Goal: Task Accomplishment & Management: Use online tool/utility

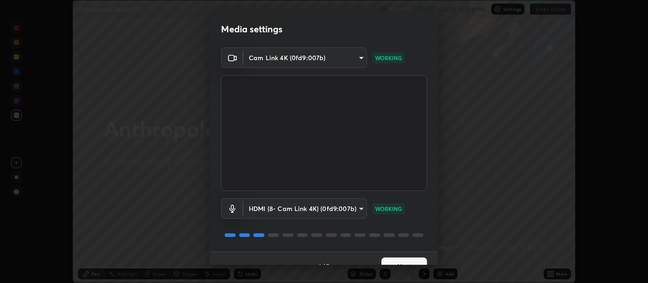
scroll to position [15, 0]
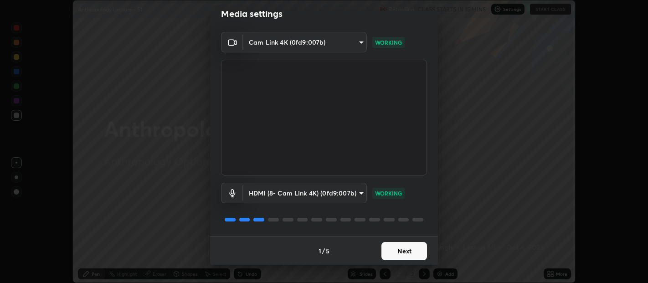
click at [404, 248] on button "Next" at bounding box center [404, 251] width 46 height 18
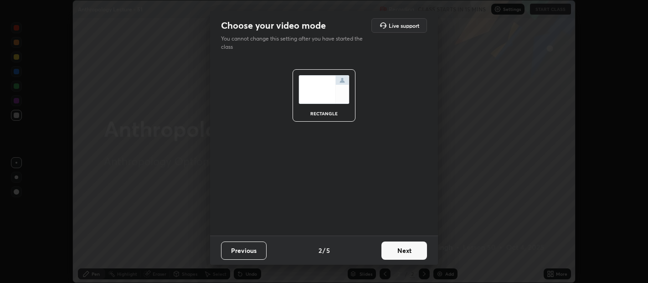
click at [399, 250] on button "Next" at bounding box center [404, 250] width 46 height 18
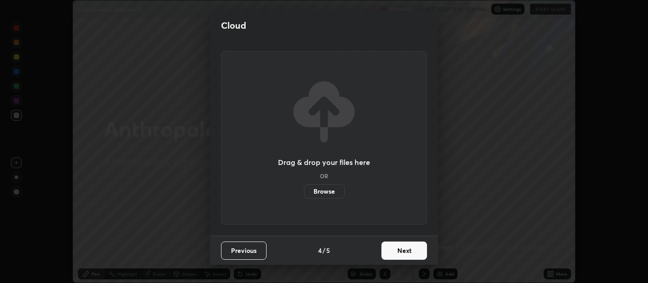
click at [399, 248] on button "Next" at bounding box center [404, 250] width 46 height 18
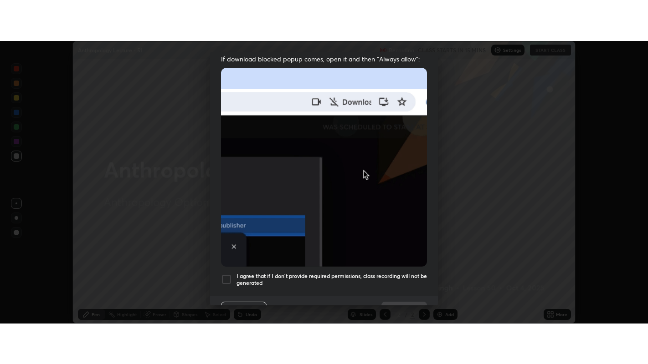
scroll to position [201, 0]
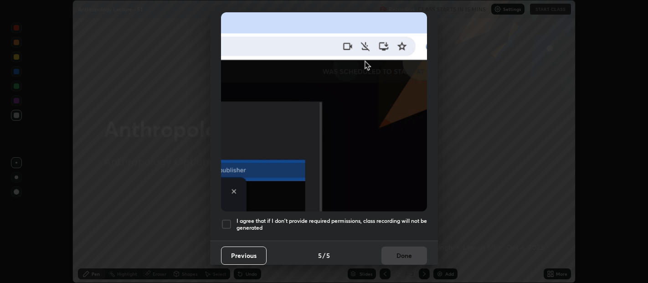
click at [230, 220] on div at bounding box center [226, 224] width 11 height 11
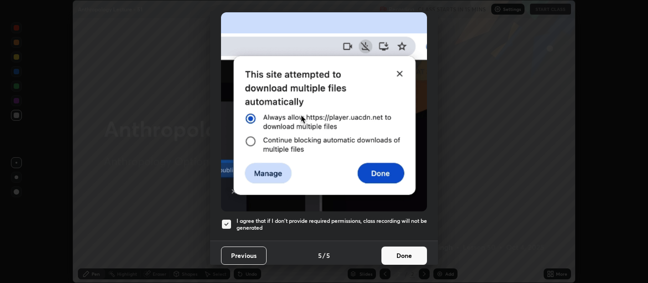
click at [394, 247] on button "Done" at bounding box center [404, 255] width 46 height 18
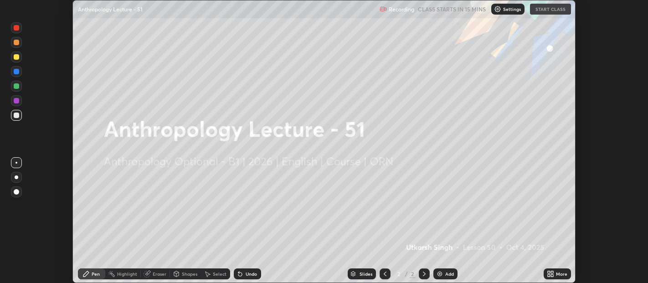
click at [555, 273] on div "More" at bounding box center [556, 273] width 27 height 11
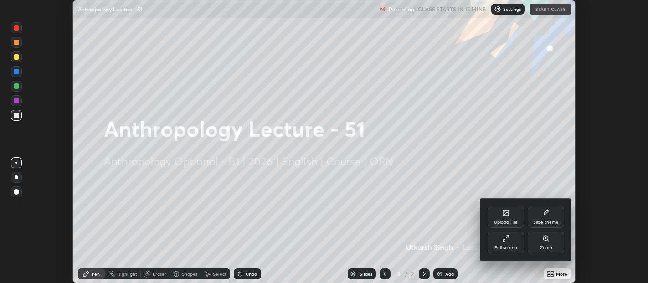
click at [503, 240] on icon at bounding box center [504, 240] width 2 height 2
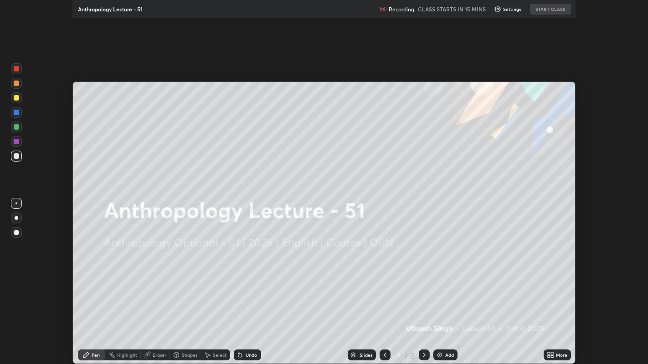
scroll to position [364, 648]
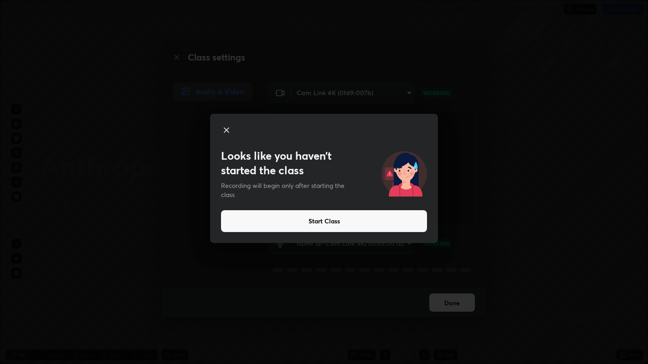
click at [304, 223] on button "Start Class" at bounding box center [324, 221] width 206 height 22
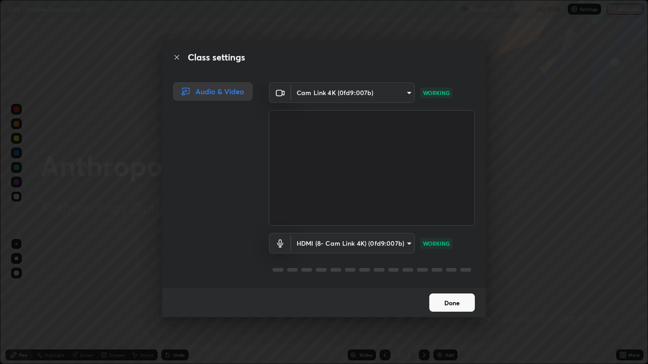
click at [441, 282] on button "Done" at bounding box center [452, 303] width 46 height 18
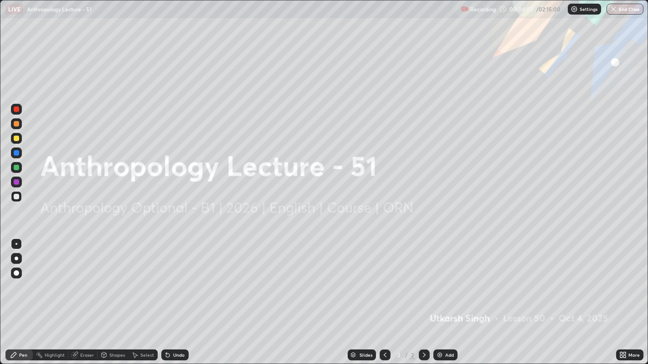
click at [437, 282] on img at bounding box center [439, 355] width 7 height 7
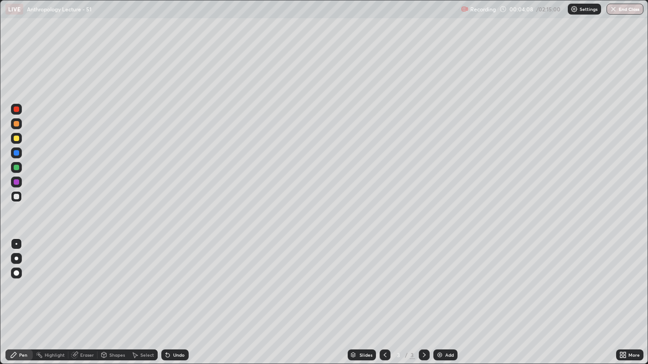
click at [20, 196] on div at bounding box center [16, 196] width 11 height 11
click at [436, 282] on img at bounding box center [439, 355] width 7 height 7
click at [173, 282] on div "Undo" at bounding box center [178, 355] width 11 height 5
click at [166, 282] on icon at bounding box center [168, 356] width 4 height 4
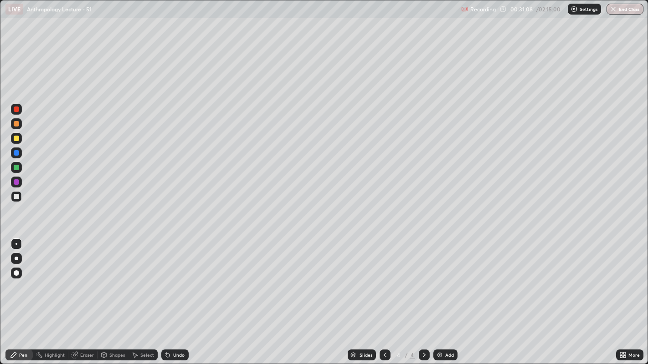
click at [440, 282] on img at bounding box center [439, 355] width 7 height 7
click at [383, 282] on icon at bounding box center [384, 355] width 7 height 7
click at [422, 282] on icon at bounding box center [423, 355] width 7 height 7
click at [383, 282] on icon at bounding box center [384, 355] width 7 height 7
click at [422, 282] on div at bounding box center [424, 355] width 11 height 11
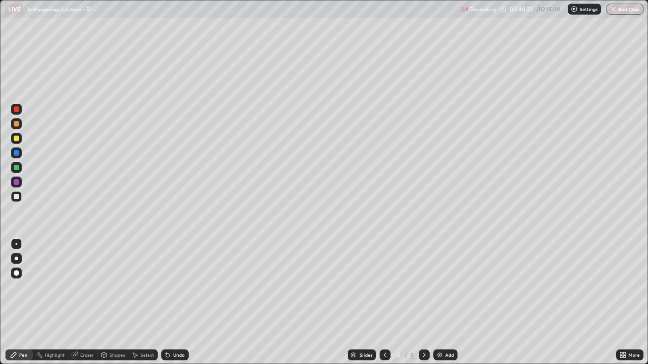
click at [384, 282] on icon at bounding box center [384, 355] width 7 height 7
click at [441, 282] on img at bounding box center [439, 355] width 7 height 7
click at [442, 282] on img at bounding box center [439, 355] width 7 height 7
click at [18, 137] on div at bounding box center [16, 138] width 5 height 5
click at [19, 197] on div at bounding box center [16, 196] width 5 height 5
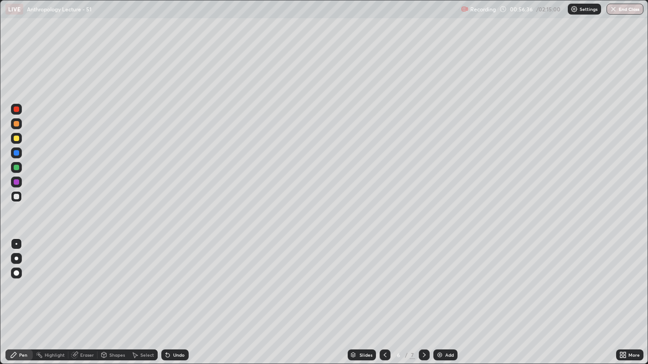
click at [15, 137] on div at bounding box center [16, 138] width 5 height 5
click at [439, 282] on img at bounding box center [439, 355] width 7 height 7
click at [383, 282] on icon at bounding box center [384, 355] width 7 height 7
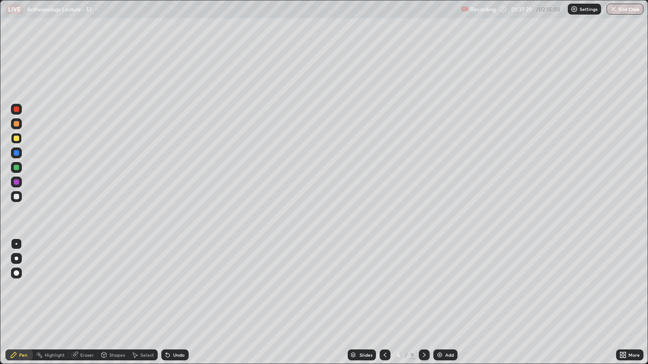
click at [423, 282] on icon at bounding box center [423, 355] width 7 height 7
click at [424, 282] on icon at bounding box center [423, 355] width 7 height 7
click at [423, 282] on icon at bounding box center [423, 355] width 7 height 7
click at [441, 282] on img at bounding box center [439, 355] width 7 height 7
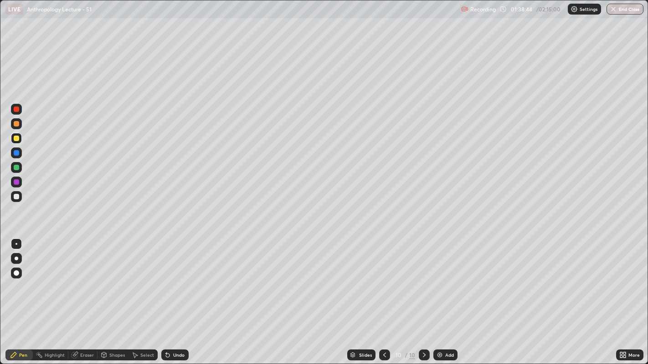
click at [14, 197] on div at bounding box center [16, 196] width 5 height 5
click at [17, 169] on div at bounding box center [16, 167] width 5 height 5
click at [15, 199] on div at bounding box center [16, 196] width 5 height 5
click at [439, 282] on img at bounding box center [439, 355] width 7 height 7
click at [16, 138] on div at bounding box center [16, 138] width 5 height 5
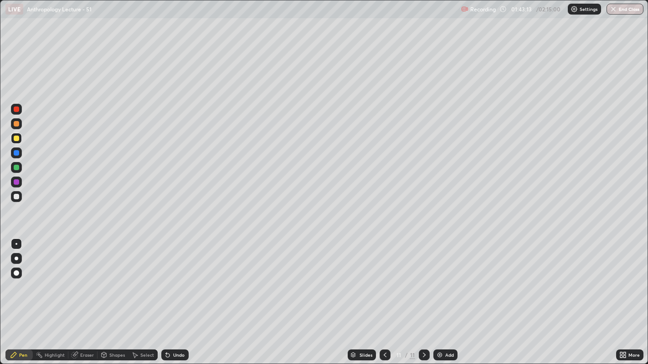
click at [14, 198] on div at bounding box center [16, 196] width 5 height 5
click at [17, 153] on div at bounding box center [16, 152] width 5 height 5
click at [17, 196] on div at bounding box center [16, 196] width 5 height 5
click at [16, 138] on div at bounding box center [16, 138] width 5 height 5
click at [16, 197] on div at bounding box center [16, 196] width 5 height 5
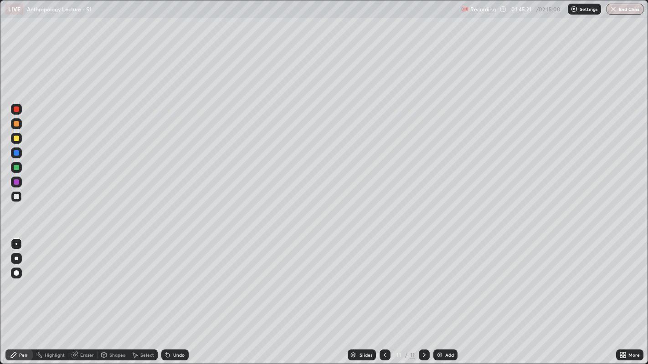
click at [171, 282] on div "Undo" at bounding box center [174, 355] width 27 height 11
click at [179, 282] on div "Undo" at bounding box center [178, 355] width 11 height 5
click at [383, 282] on icon at bounding box center [384, 355] width 7 height 7
click at [15, 196] on div at bounding box center [16, 196] width 5 height 5
click at [423, 282] on icon at bounding box center [423, 355] width 7 height 7
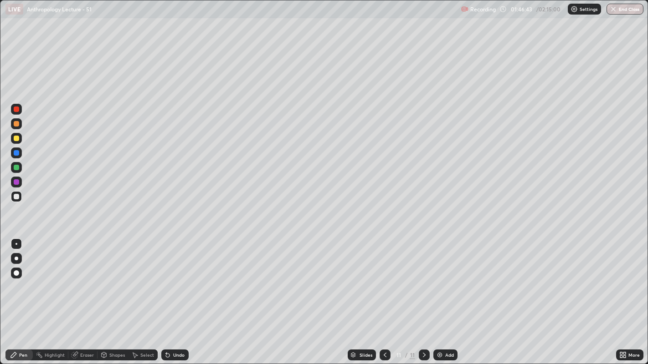
click at [444, 282] on div "Add" at bounding box center [445, 355] width 24 height 11
click at [439, 282] on img at bounding box center [439, 355] width 7 height 7
click at [383, 282] on icon at bounding box center [384, 355] width 7 height 7
click at [424, 282] on icon at bounding box center [423, 355] width 7 height 7
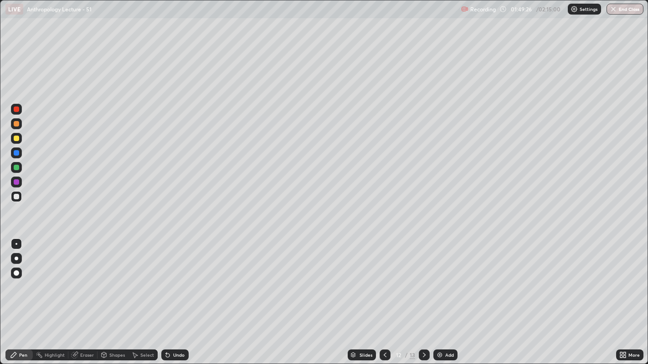
click at [427, 282] on div at bounding box center [424, 355] width 11 height 11
click at [18, 181] on div at bounding box center [16, 181] width 5 height 5
click at [17, 169] on div at bounding box center [16, 167] width 5 height 5
click at [384, 282] on icon at bounding box center [384, 355] width 7 height 7
click at [383, 282] on icon at bounding box center [384, 355] width 7 height 7
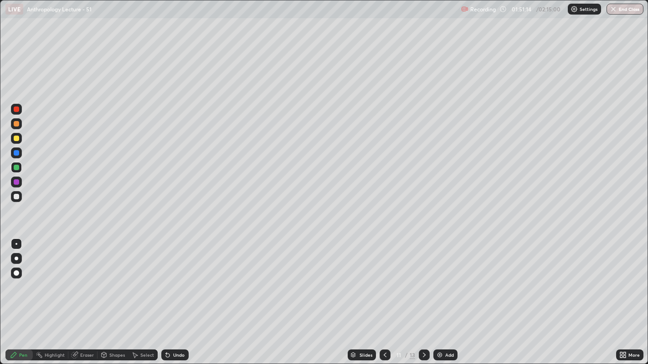
click at [423, 282] on icon at bounding box center [423, 355] width 7 height 7
click at [424, 282] on icon at bounding box center [423, 355] width 7 height 7
click at [616, 10] on img "button" at bounding box center [612, 8] width 7 height 7
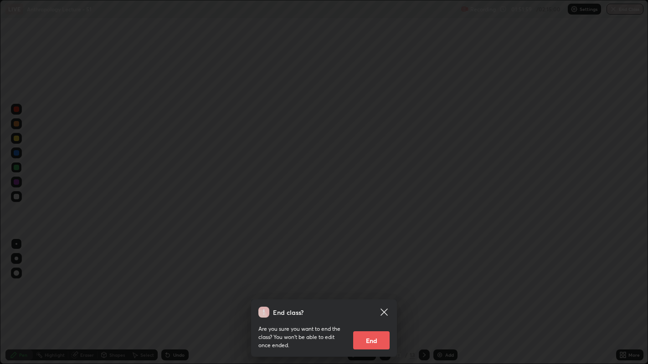
click at [372, 282] on button "End" at bounding box center [371, 341] width 36 height 18
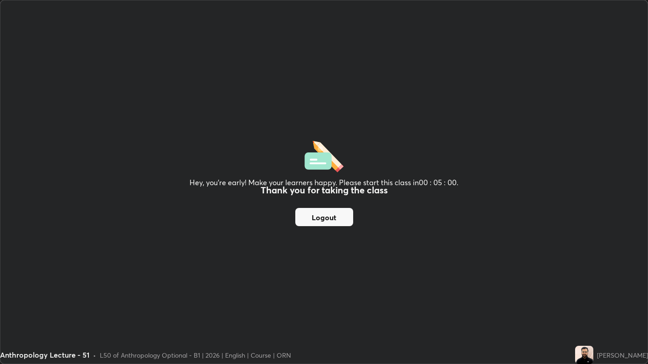
click at [336, 215] on button "Logout" at bounding box center [324, 217] width 58 height 18
